Goal: Task Accomplishment & Management: Manage account settings

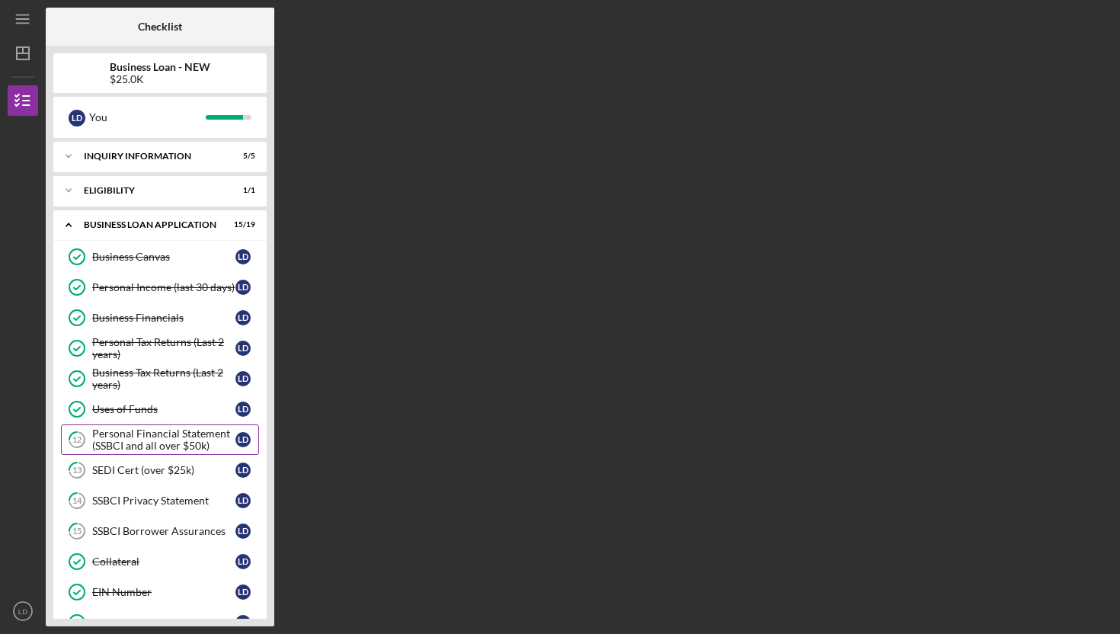
click at [169, 437] on div "Personal Financial Statement (SSBCI and all over $50k)" at bounding box center [163, 440] width 143 height 24
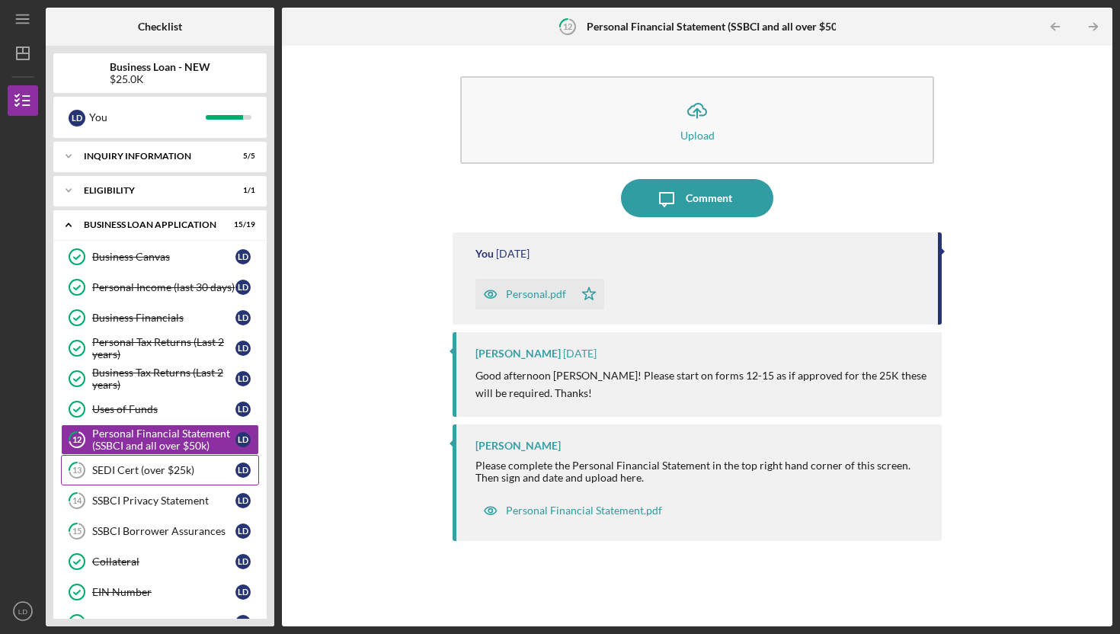
click at [171, 466] on div "SEDI Cert (over $25k)" at bounding box center [163, 470] width 143 height 12
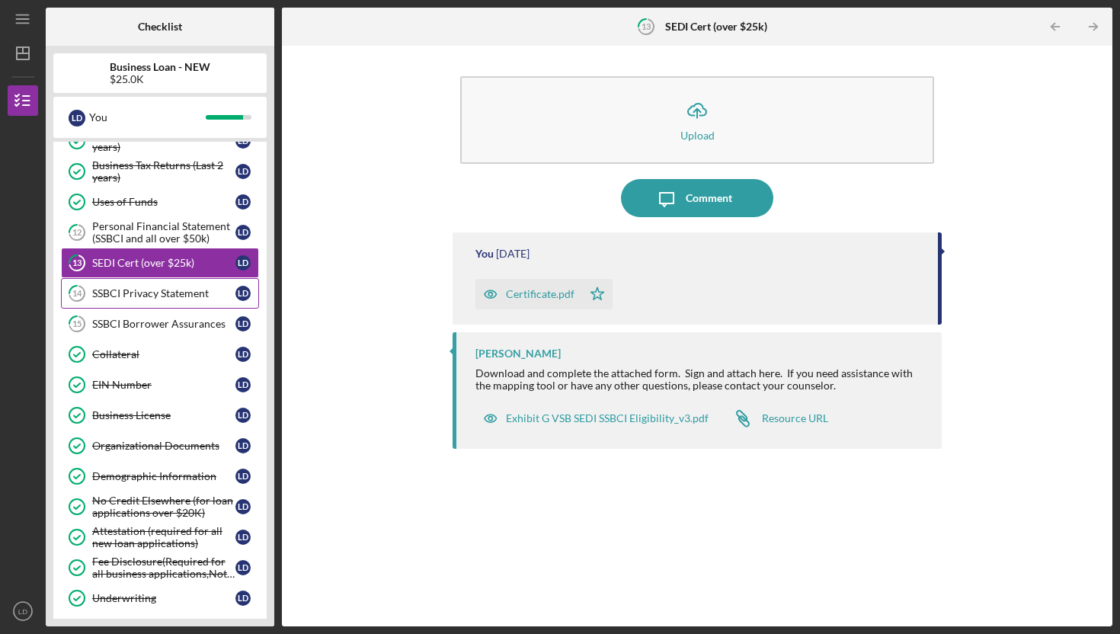
scroll to position [320, 0]
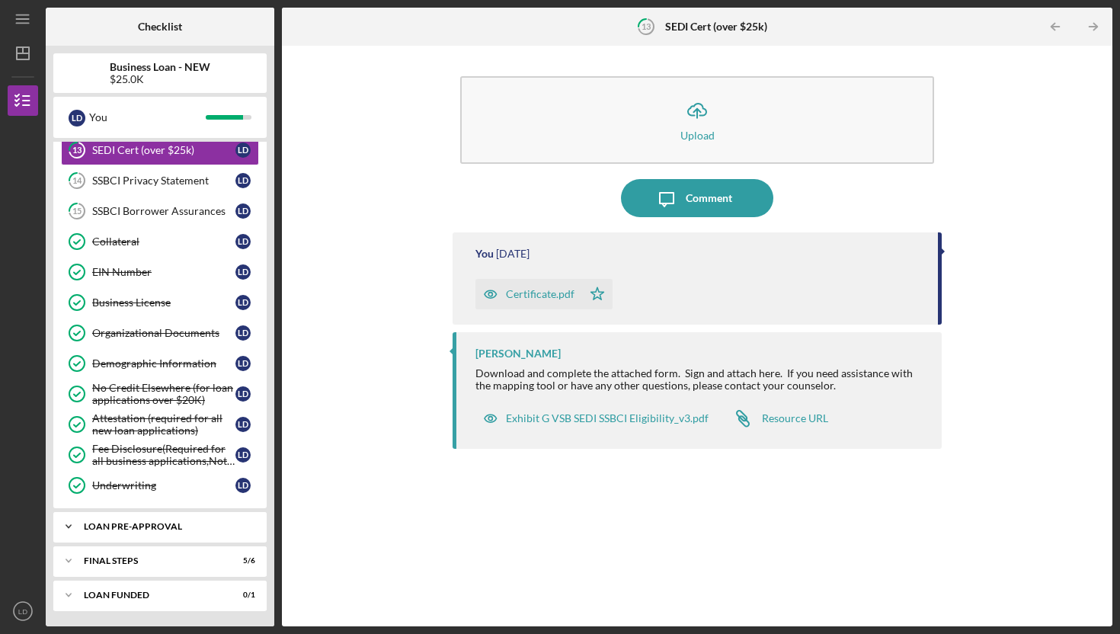
click at [179, 528] on div "LOAN PRE-APPROVAL" at bounding box center [166, 526] width 164 height 9
click at [179, 554] on div "Loan Pre-Approval" at bounding box center [163, 558] width 143 height 12
